Goal: Contribute content: Add original content to the website for others to see

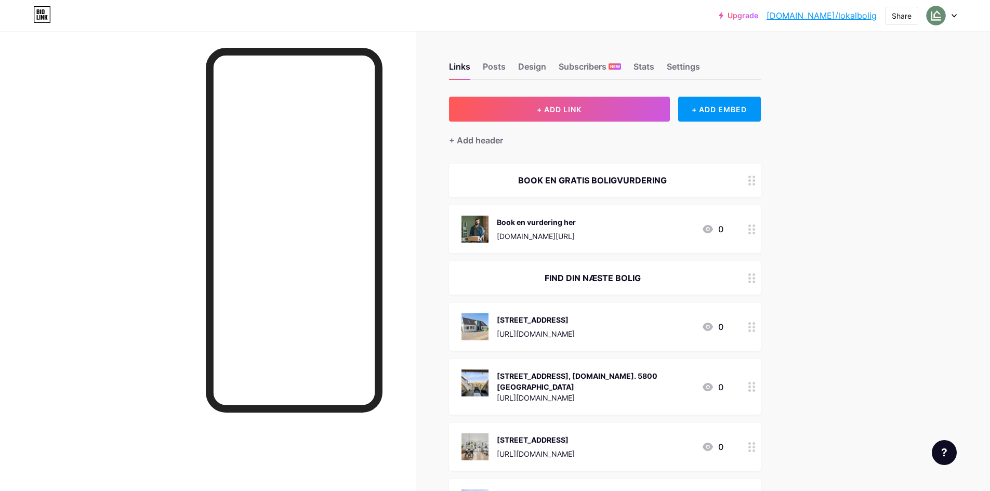
click at [609, 130] on div "+ Add header" at bounding box center [605, 134] width 312 height 25
click at [610, 122] on div "+ Add header" at bounding box center [605, 134] width 312 height 25
click at [564, 115] on button "+ ADD LINK" at bounding box center [559, 109] width 221 height 25
click at [581, 116] on button "+ ADD LINK" at bounding box center [559, 109] width 221 height 25
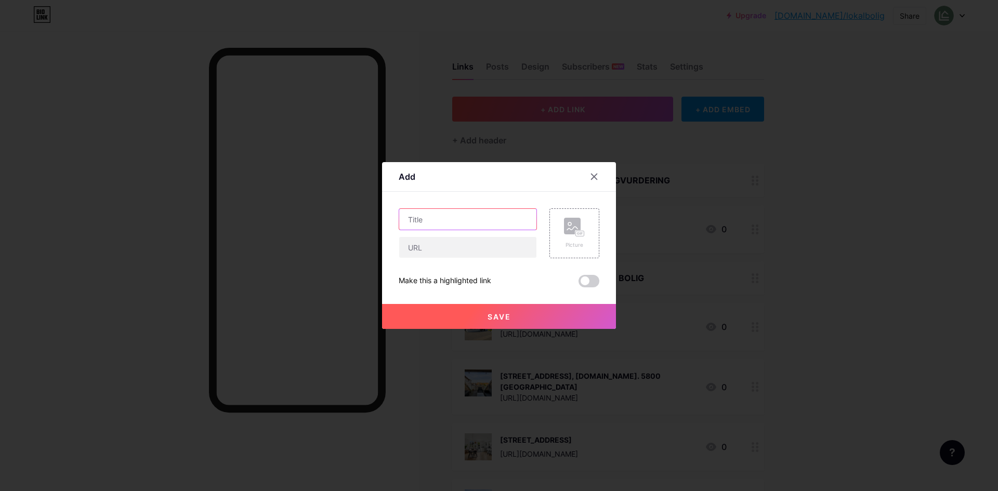
click at [466, 222] on input "text" at bounding box center [467, 219] width 137 height 21
type input "[STREET_ADDRESS]"
click at [446, 240] on input "text" at bounding box center [467, 247] width 137 height 21
paste input "[URL][DOMAIN_NAME]"
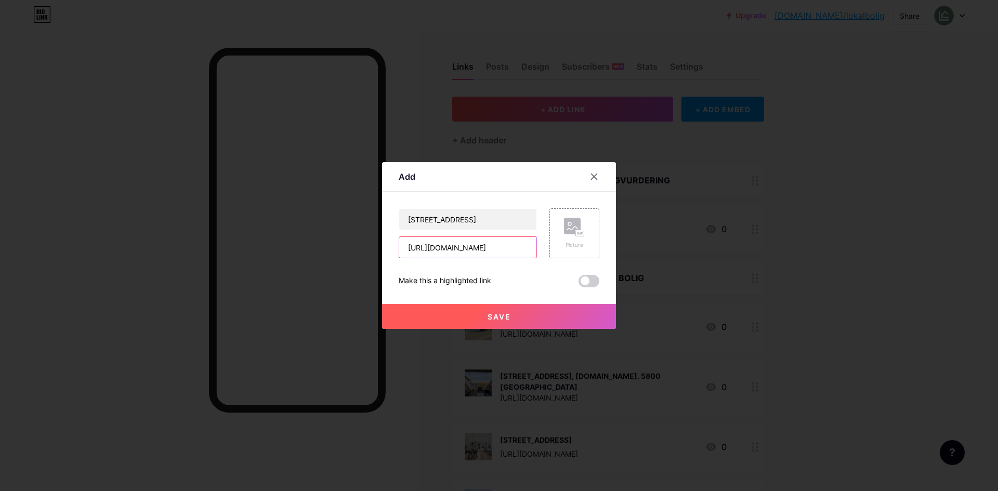
type input "[URL][DOMAIN_NAME]"
click at [566, 255] on div "Picture" at bounding box center [575, 233] width 50 height 50
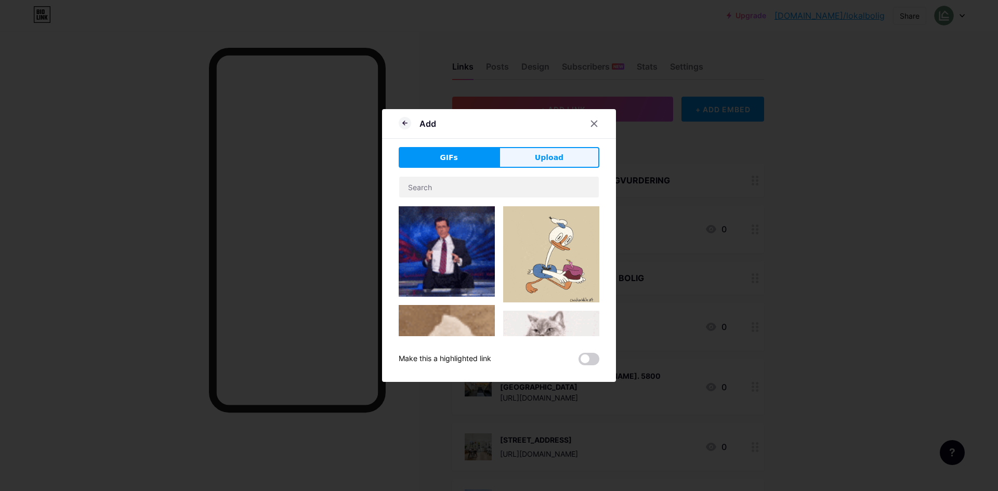
click at [544, 152] on span "Upload" at bounding box center [549, 157] width 29 height 11
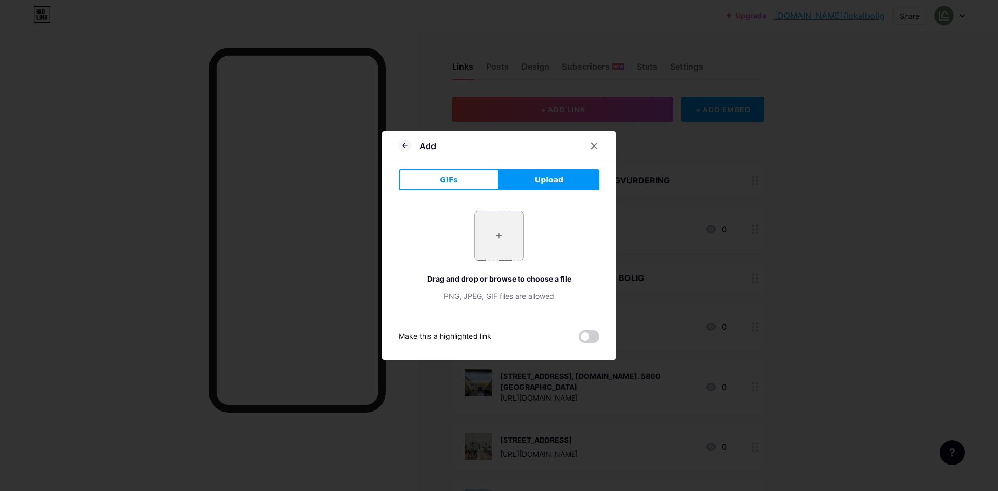
click at [490, 236] on input "file" at bounding box center [499, 236] width 49 height 49
type input "C:\fakepath\DSC06997.webp"
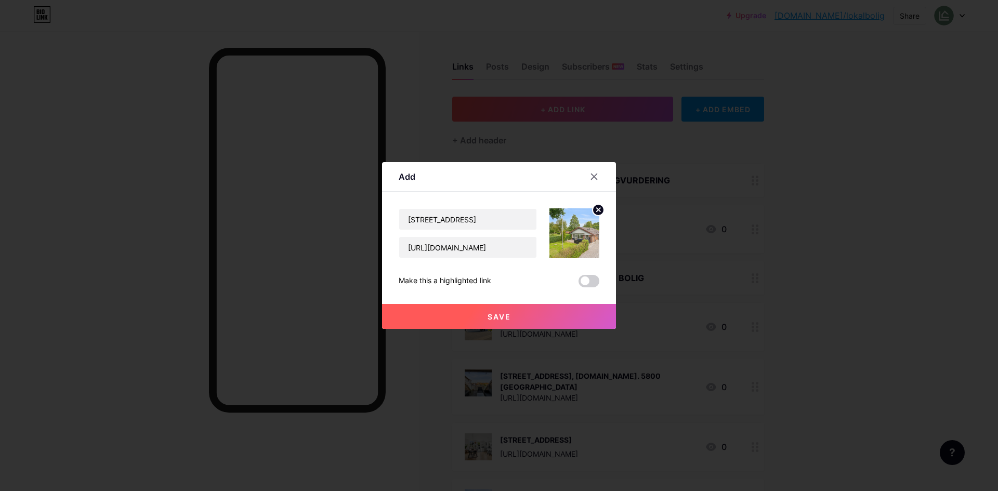
click at [531, 321] on button "Save" at bounding box center [499, 316] width 234 height 25
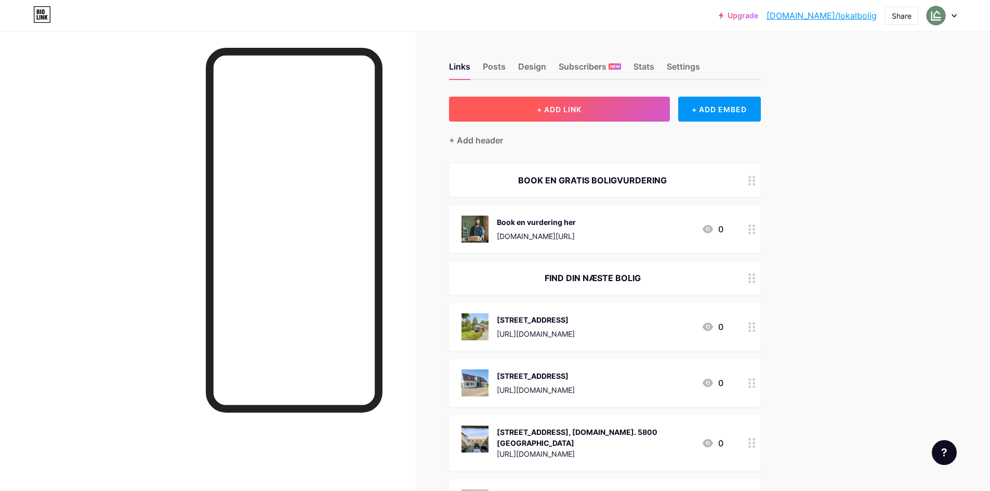
click at [579, 114] on button "+ ADD LINK" at bounding box center [559, 109] width 221 height 25
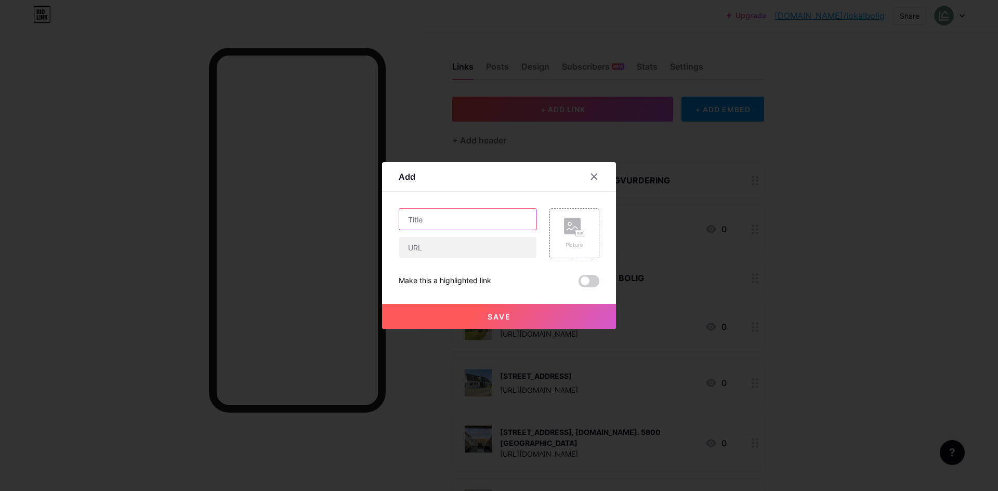
click at [455, 226] on input "text" at bounding box center [467, 219] width 137 height 21
type input "[STREET_ADDRESS]"
click at [430, 247] on input "text" at bounding box center [467, 247] width 137 height 21
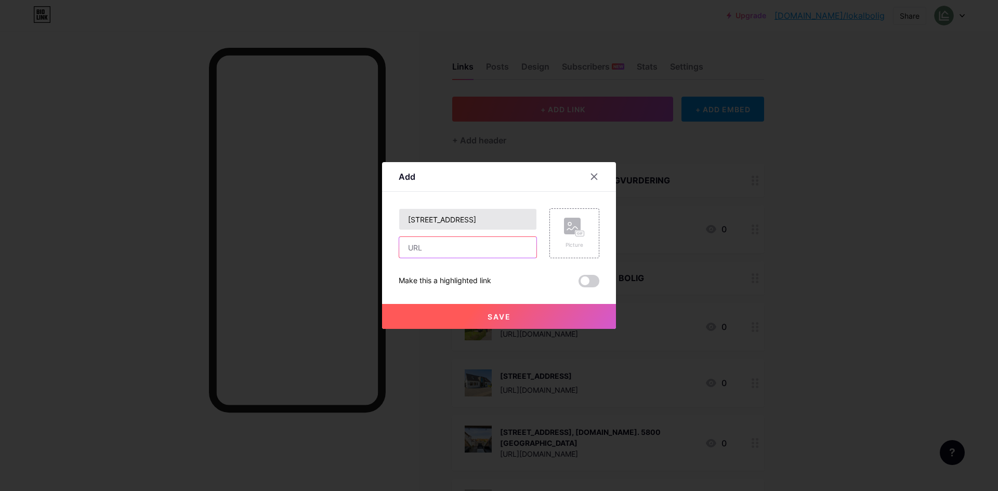
paste input "[URL][DOMAIN_NAME]"
type input "[URL][DOMAIN_NAME]"
click at [556, 228] on div "Picture" at bounding box center [575, 233] width 50 height 50
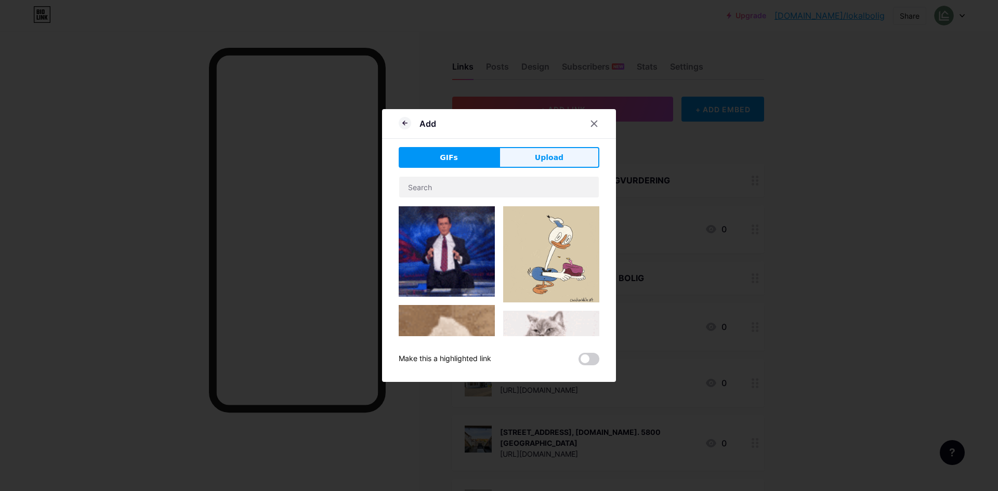
click at [528, 158] on button "Upload" at bounding box center [549, 157] width 100 height 21
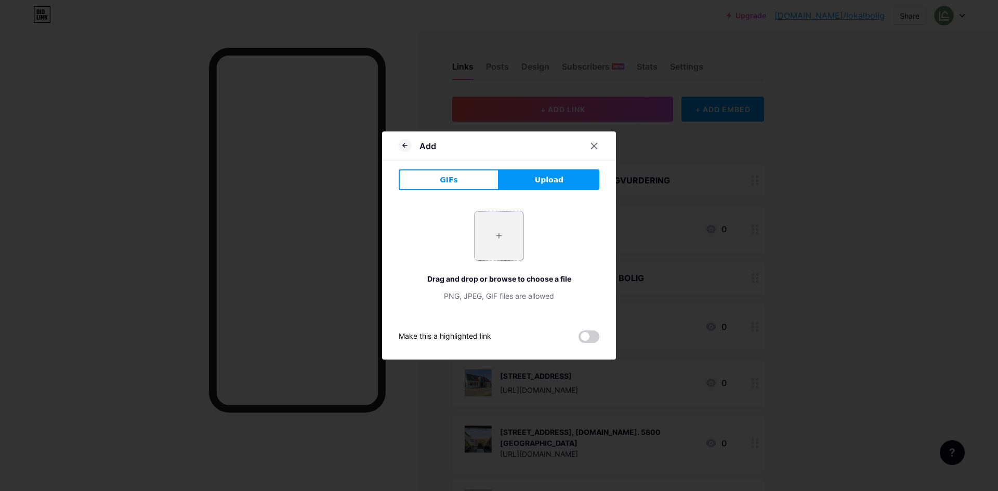
click at [495, 237] on input "file" at bounding box center [499, 236] width 49 height 49
type input "C:\fakepath\DSC02996.webp"
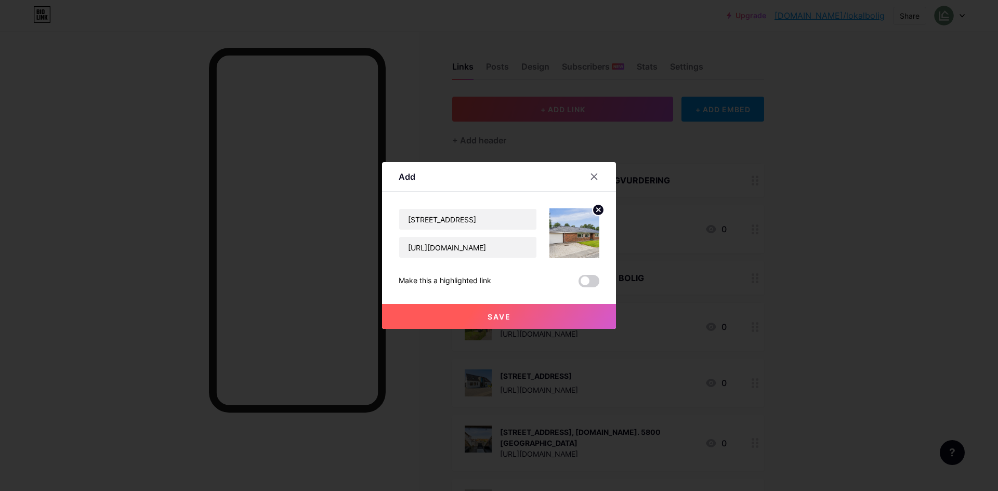
click at [536, 317] on button "Save" at bounding box center [499, 316] width 234 height 25
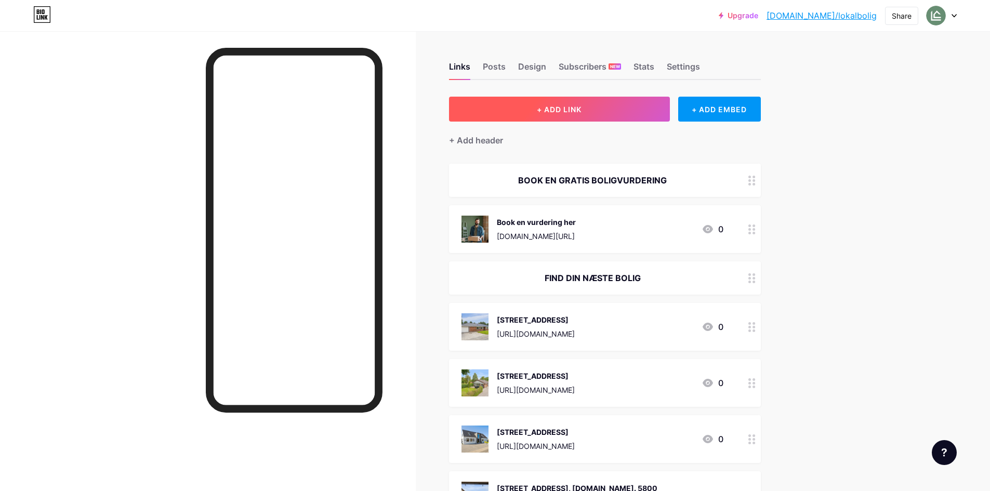
click at [580, 116] on button "+ ADD LINK" at bounding box center [559, 109] width 221 height 25
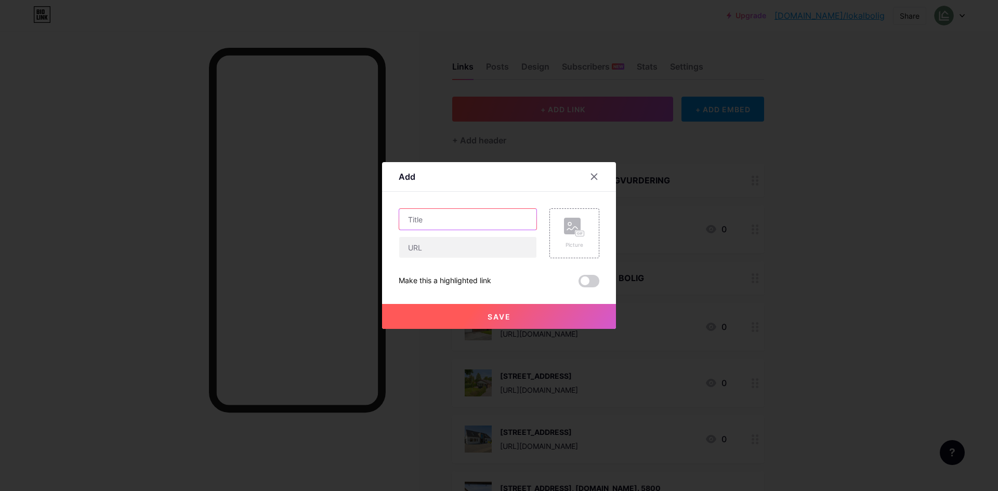
click at [477, 221] on input "text" at bounding box center [467, 219] width 137 height 21
type input "[STREET_ADDRESS]"
click at [431, 252] on input "text" at bounding box center [467, 247] width 137 height 21
paste input "[URL][DOMAIN_NAME]"
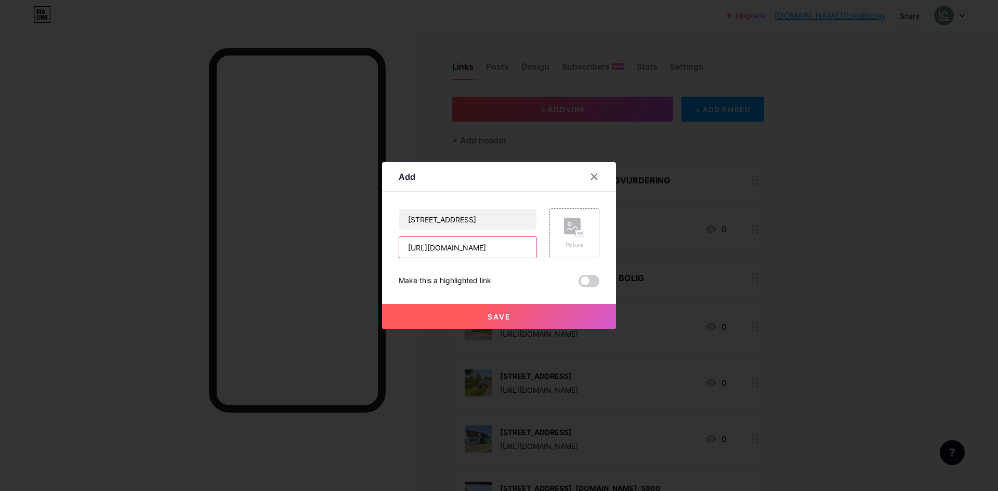
type input "[URL][DOMAIN_NAME]"
click at [567, 225] on rect at bounding box center [572, 226] width 17 height 17
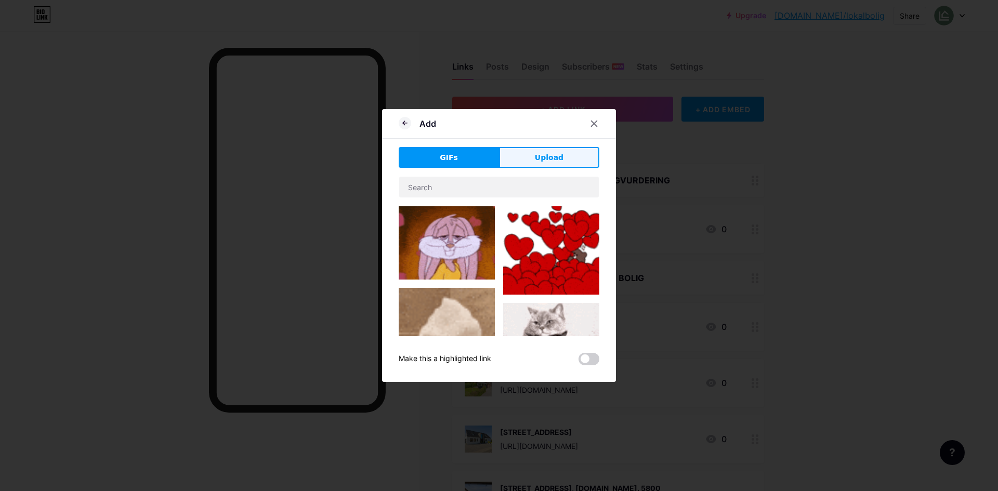
click at [521, 153] on button "Upload" at bounding box center [549, 157] width 100 height 21
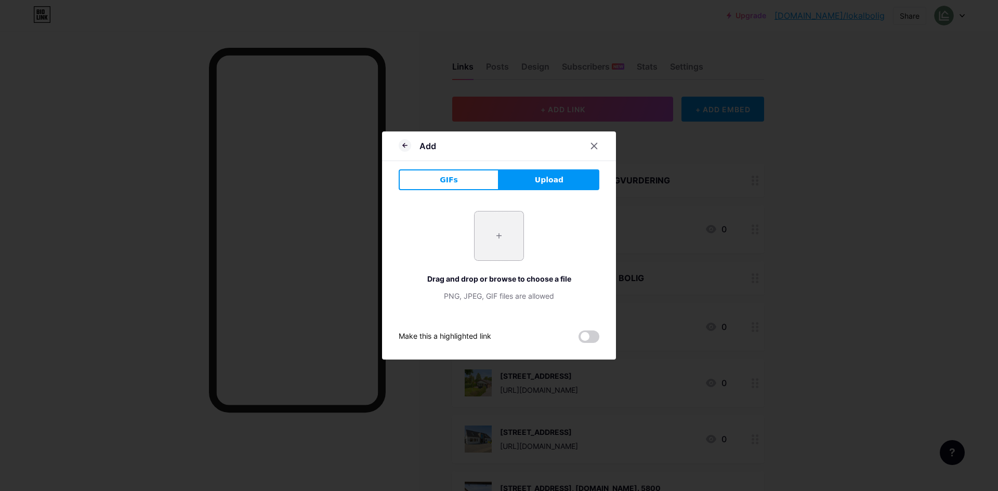
click at [500, 239] on input "file" at bounding box center [499, 236] width 49 height 49
type input "C:\fakepath\DSC07167.webp"
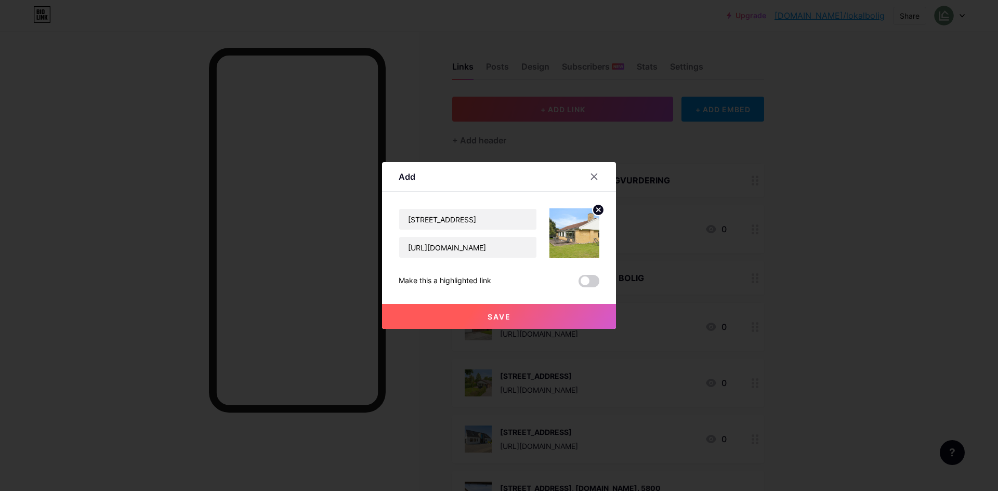
click at [508, 312] on button "Save" at bounding box center [499, 316] width 234 height 25
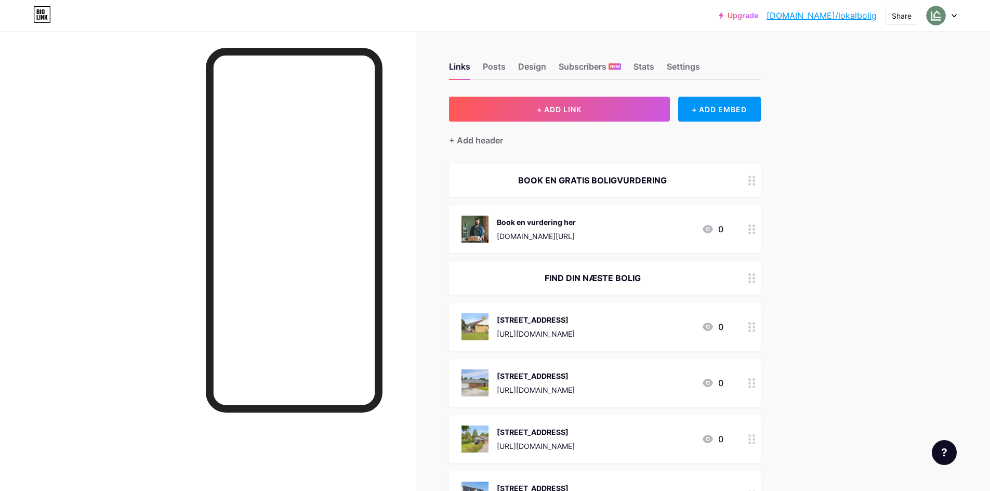
click at [620, 108] on button "+ ADD LINK" at bounding box center [559, 109] width 221 height 25
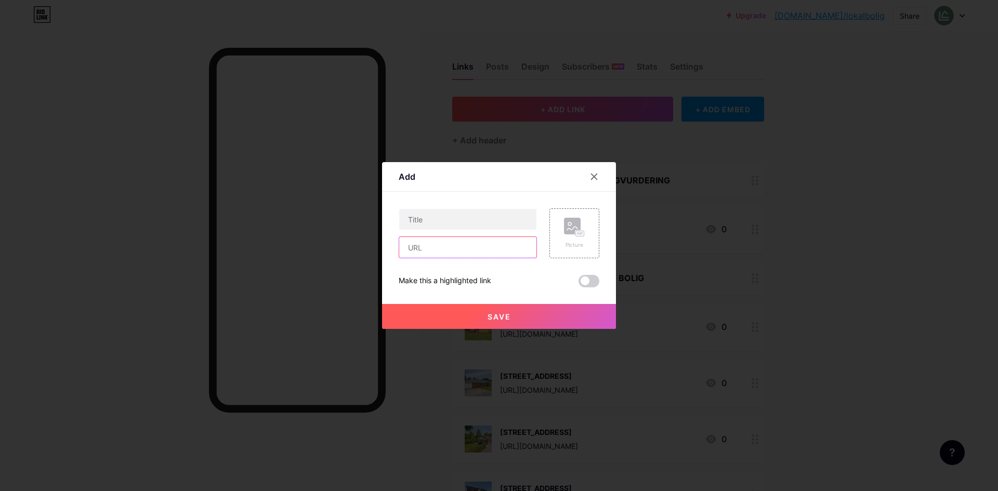
click at [490, 249] on input "text" at bounding box center [467, 247] width 137 height 21
paste input "[URL][DOMAIN_NAME]"
type input "[URL][DOMAIN_NAME]"
click at [459, 223] on input "text" at bounding box center [467, 219] width 137 height 21
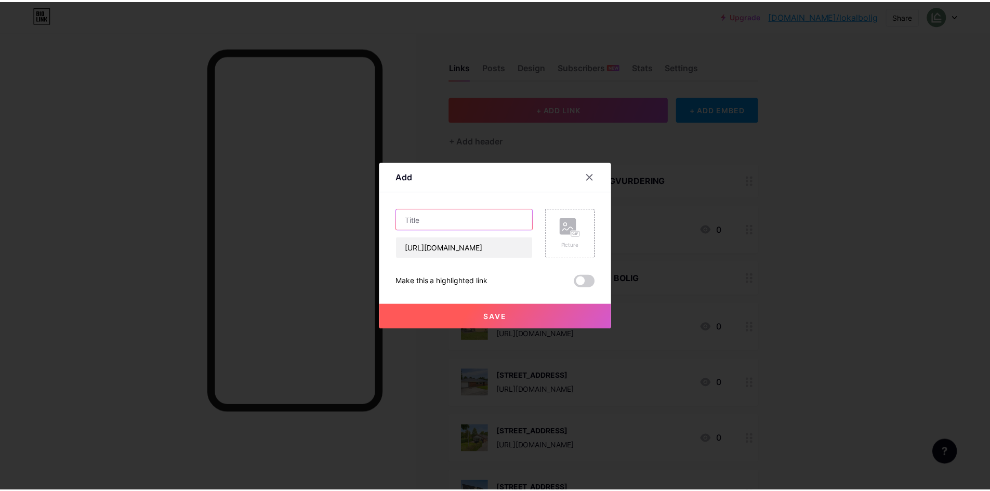
scroll to position [0, 0]
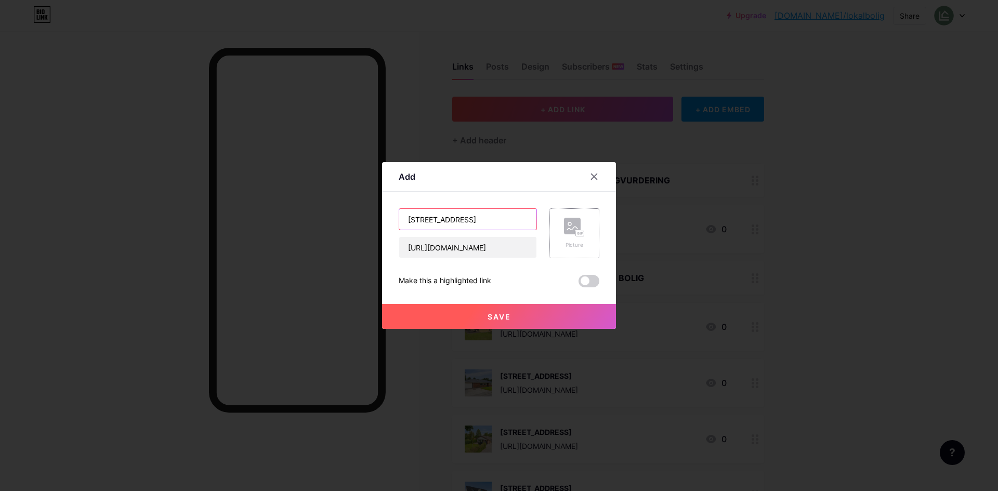
type input "[STREET_ADDRESS]"
click at [564, 234] on rect at bounding box center [572, 226] width 17 height 17
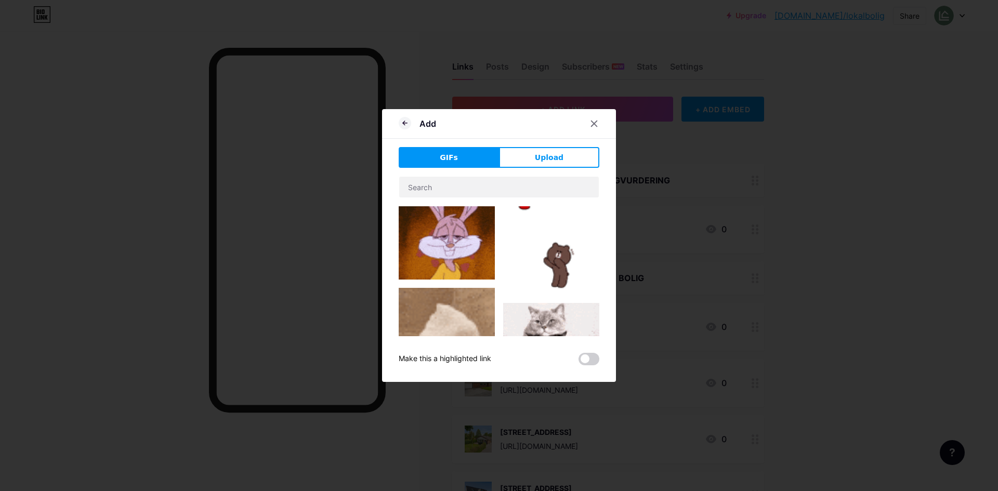
click at [567, 159] on button "Upload" at bounding box center [549, 157] width 100 height 21
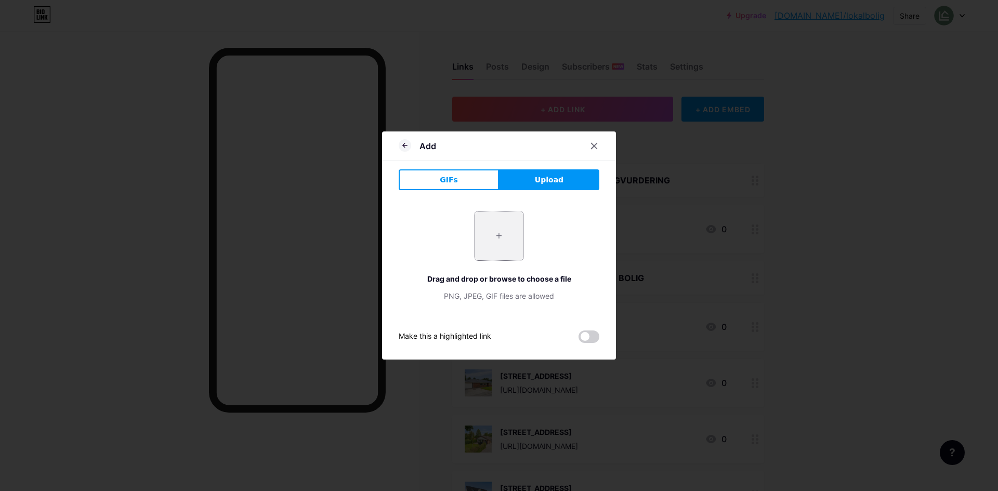
click at [487, 245] on input "file" at bounding box center [499, 236] width 49 height 49
click at [494, 247] on input "file" at bounding box center [499, 236] width 49 height 49
type input "C:\fakepath\DSC05139.webp"
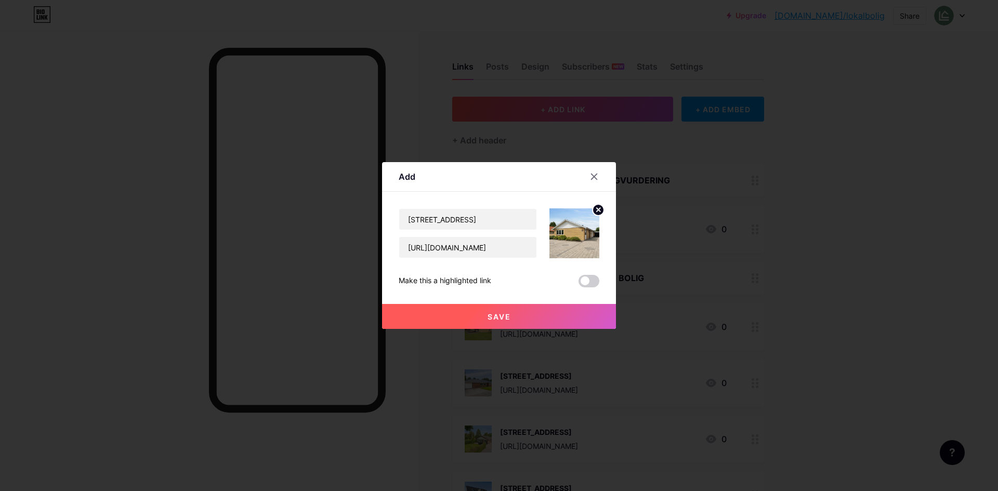
click at [516, 317] on button "Save" at bounding box center [499, 316] width 234 height 25
